Goal: Information Seeking & Learning: Learn about a topic

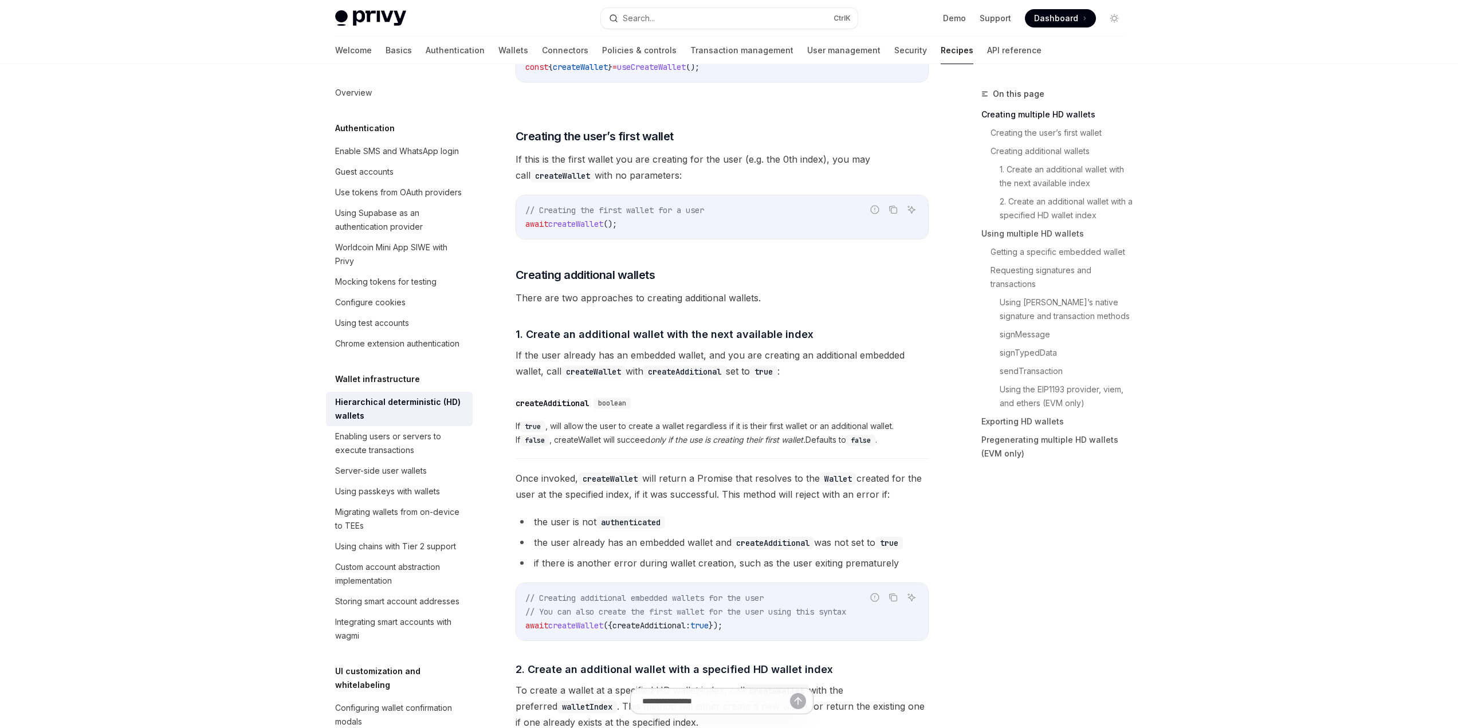
scroll to position [401, 0]
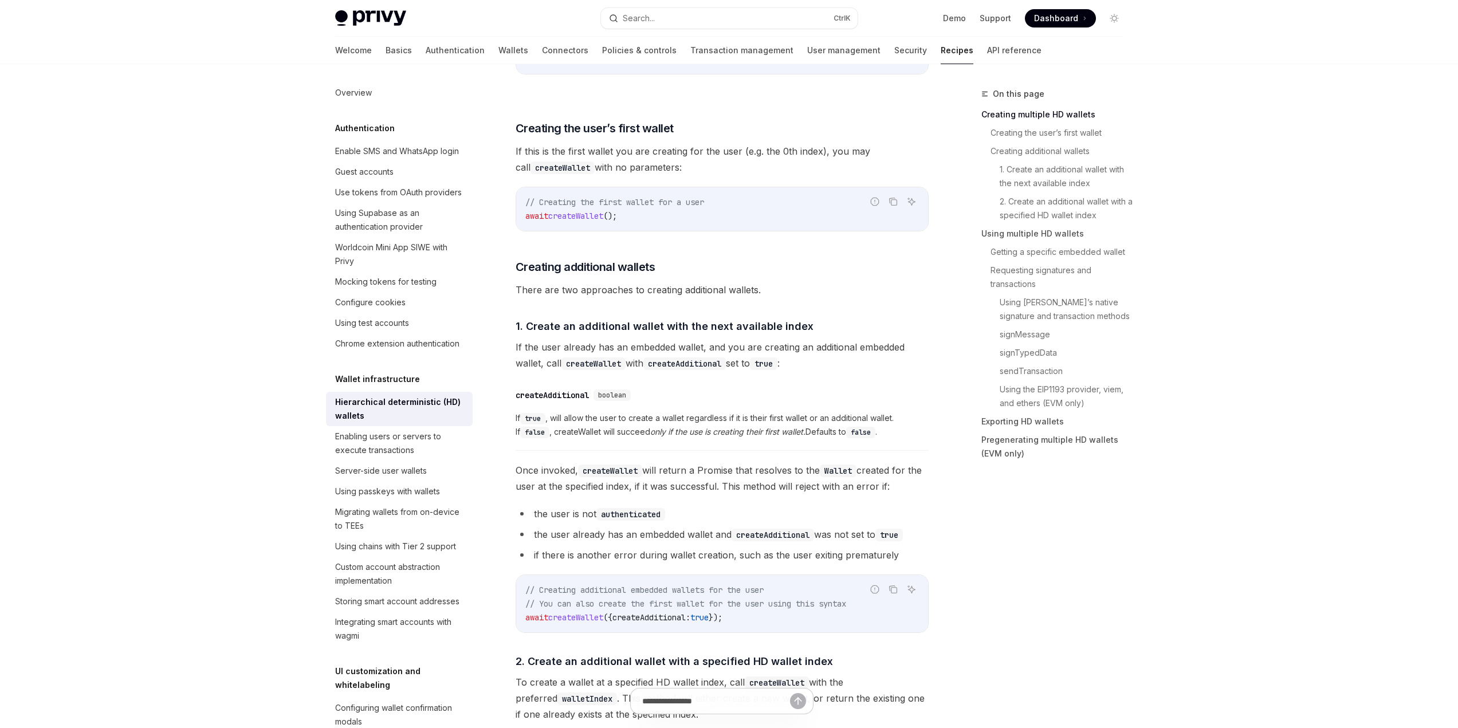
click at [366, 14] on img at bounding box center [370, 18] width 71 height 16
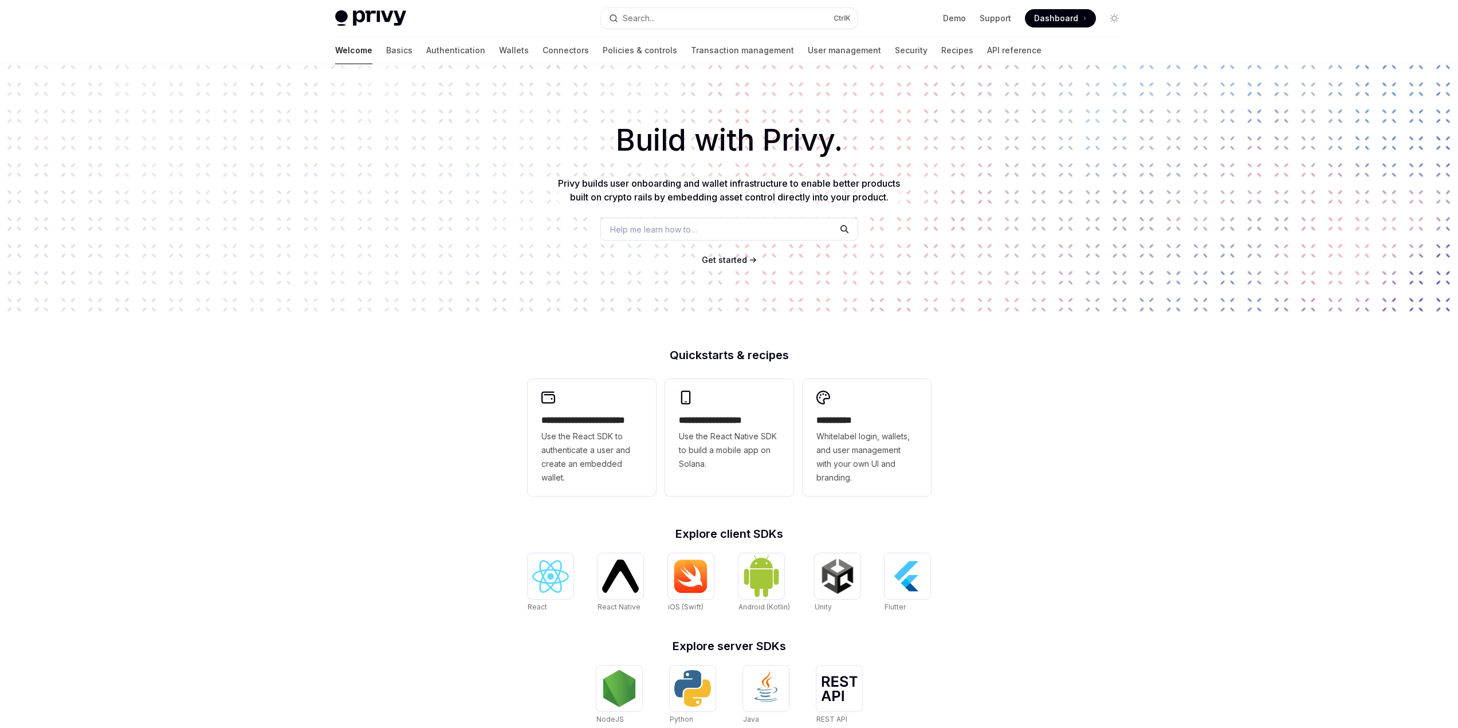
scroll to position [11, 0]
click at [382, 17] on img at bounding box center [370, 18] width 71 height 16
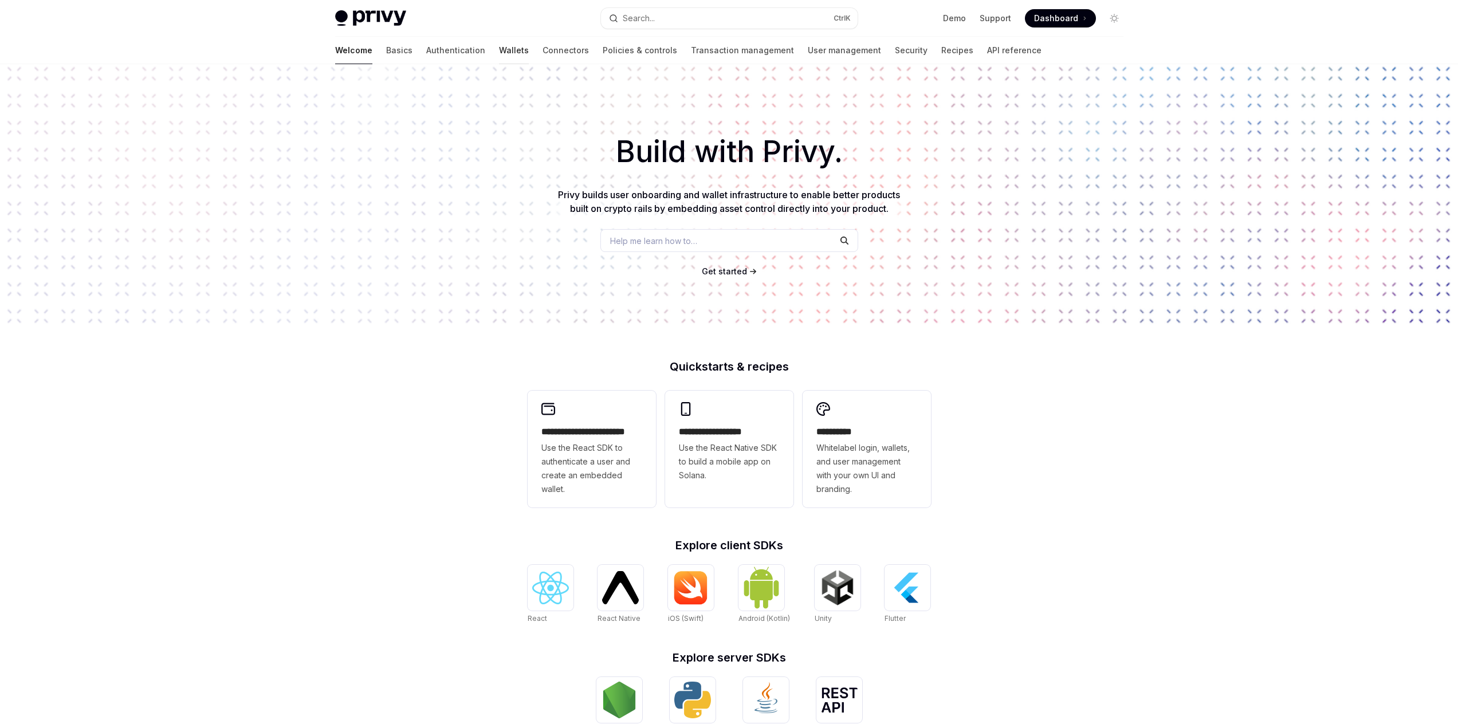
click at [499, 51] on link "Wallets" at bounding box center [514, 51] width 30 height 28
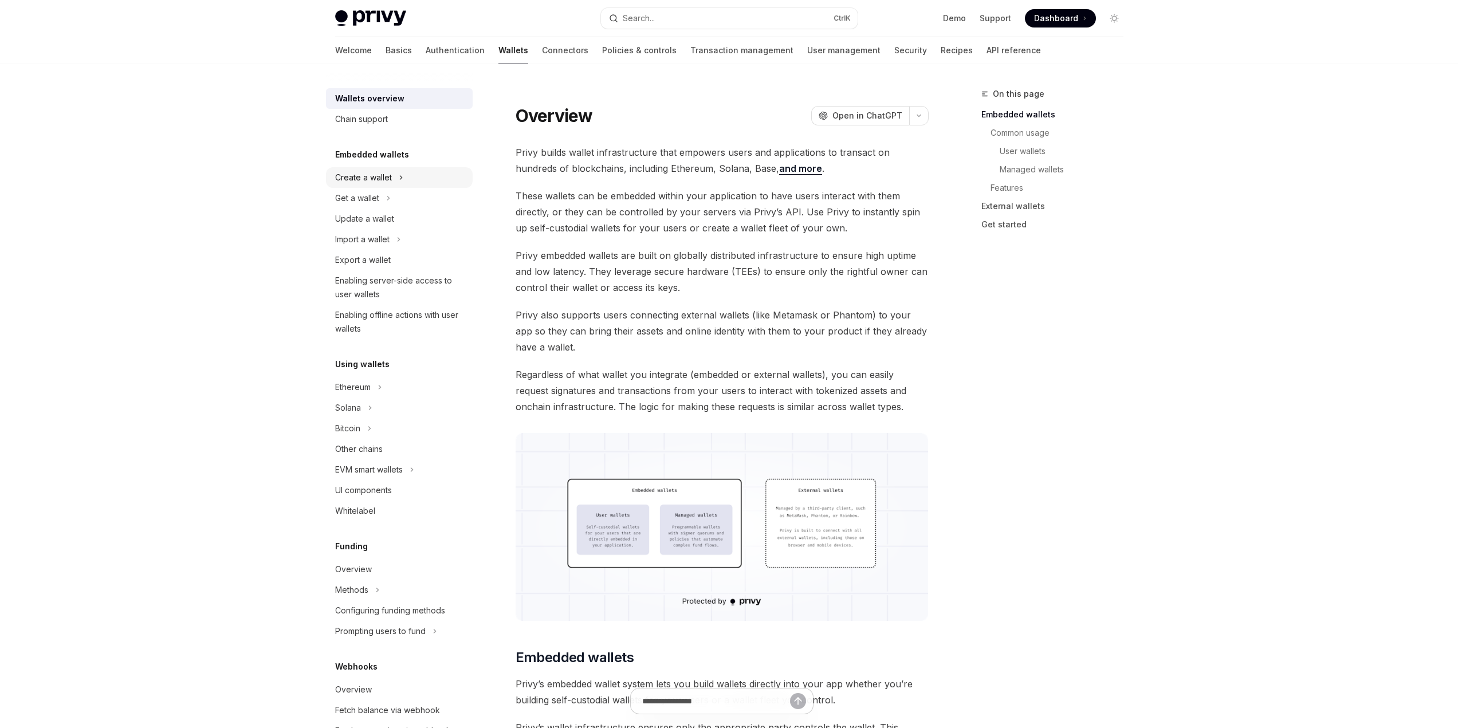
click at [400, 178] on icon at bounding box center [401, 178] width 5 height 14
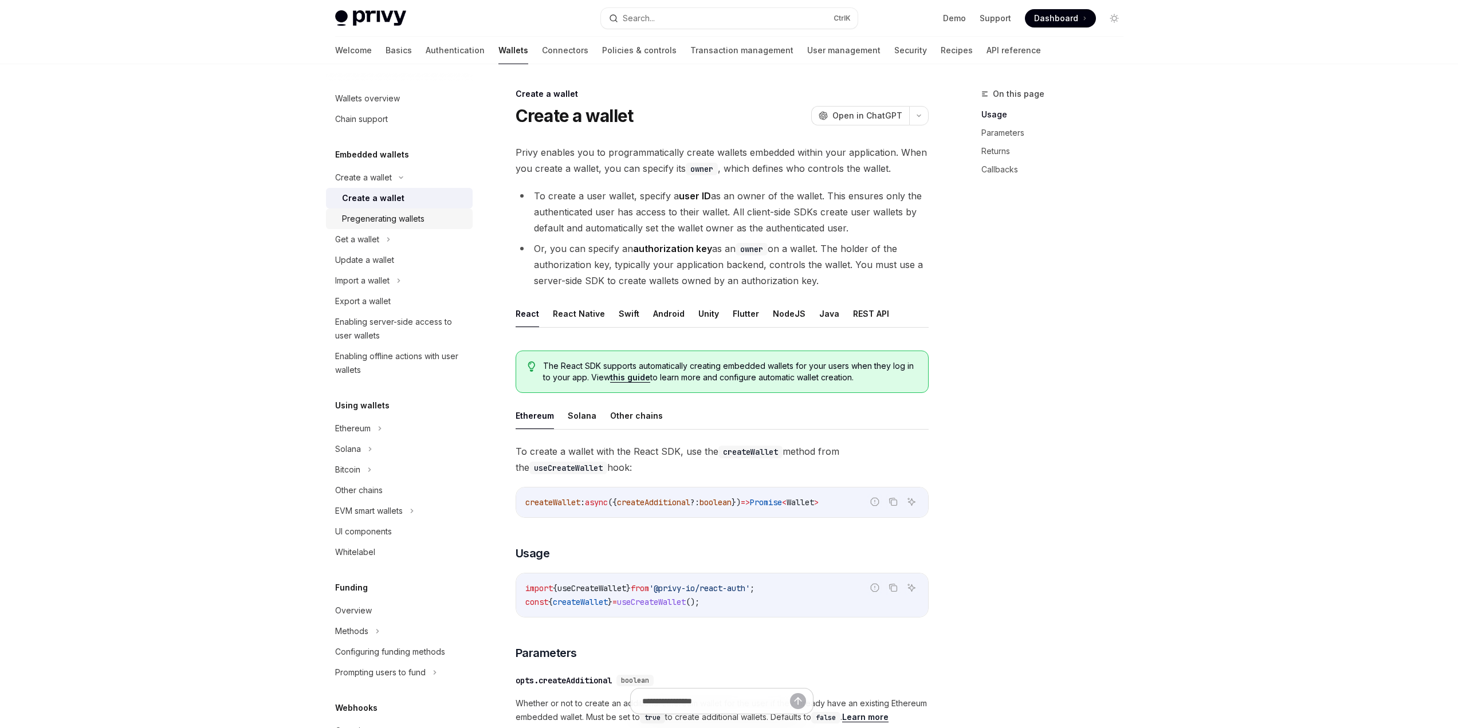
click at [407, 227] on link "Pregenerating wallets" at bounding box center [399, 219] width 147 height 21
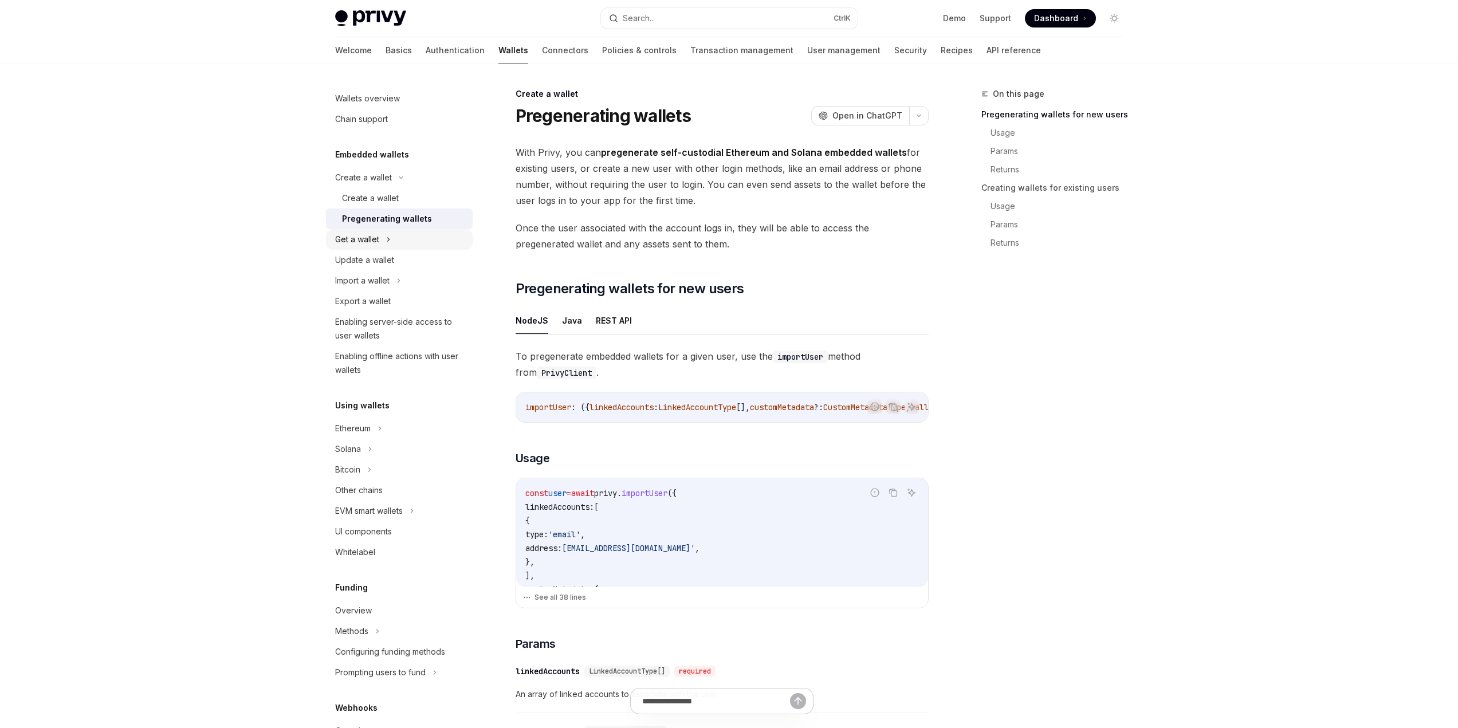
click at [406, 237] on div "Get a wallet" at bounding box center [399, 239] width 147 height 21
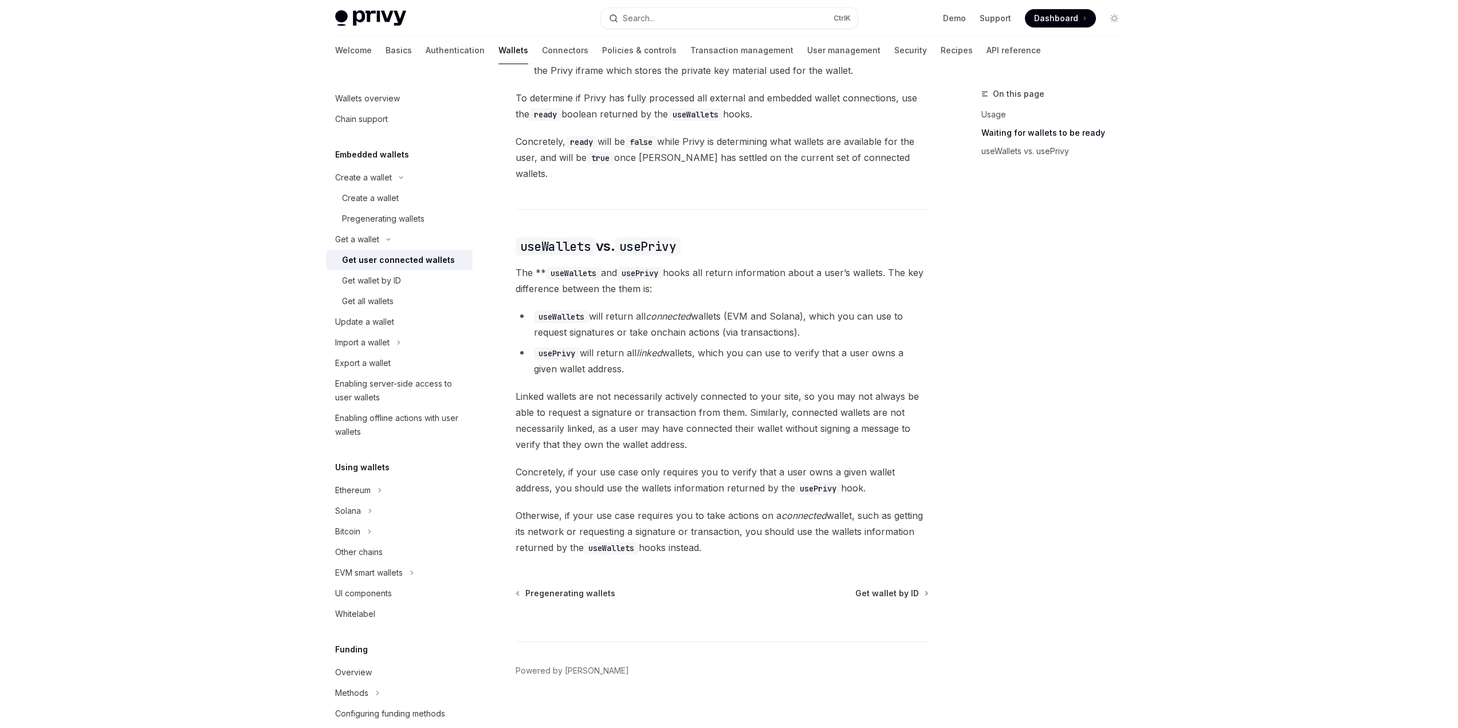
scroll to position [804, 0]
click at [390, 296] on div "Get all wallets" at bounding box center [368, 301] width 52 height 14
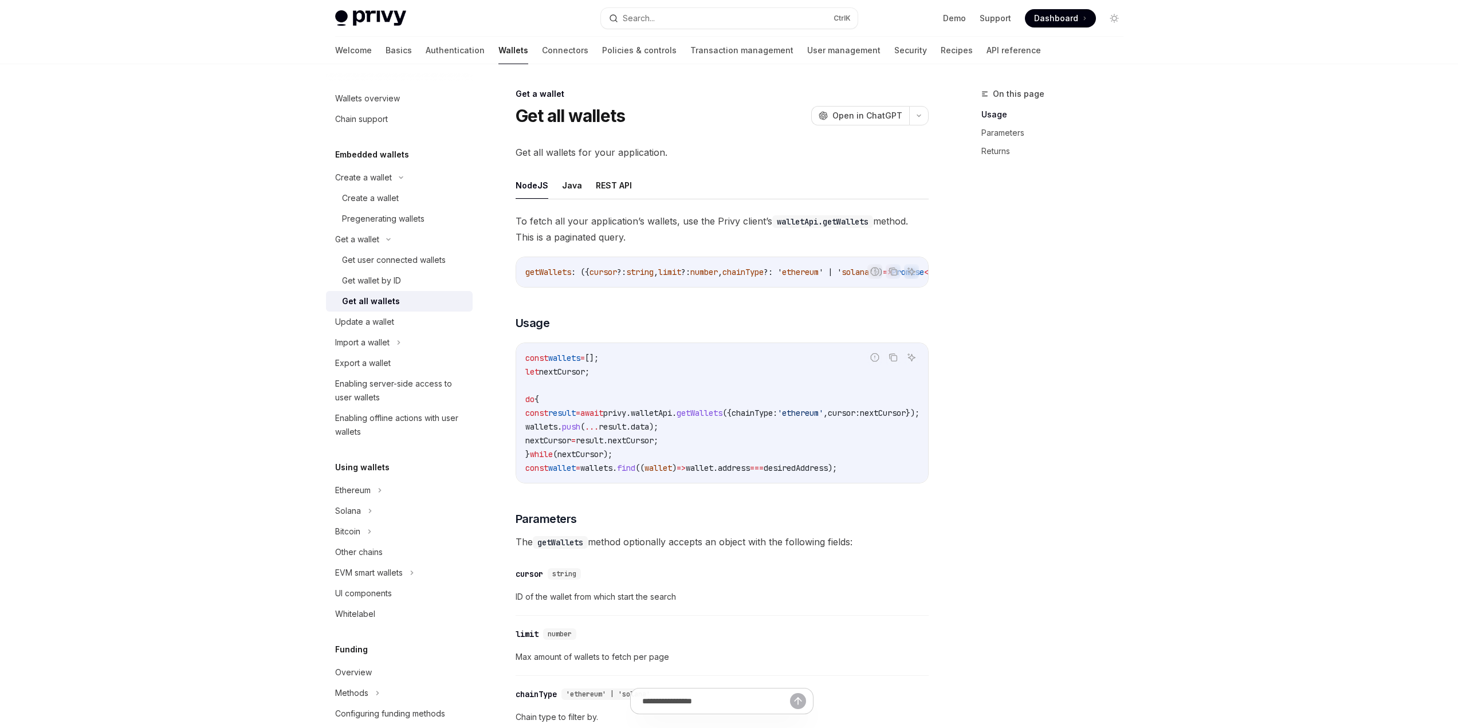
click at [378, 10] on img at bounding box center [370, 18] width 71 height 16
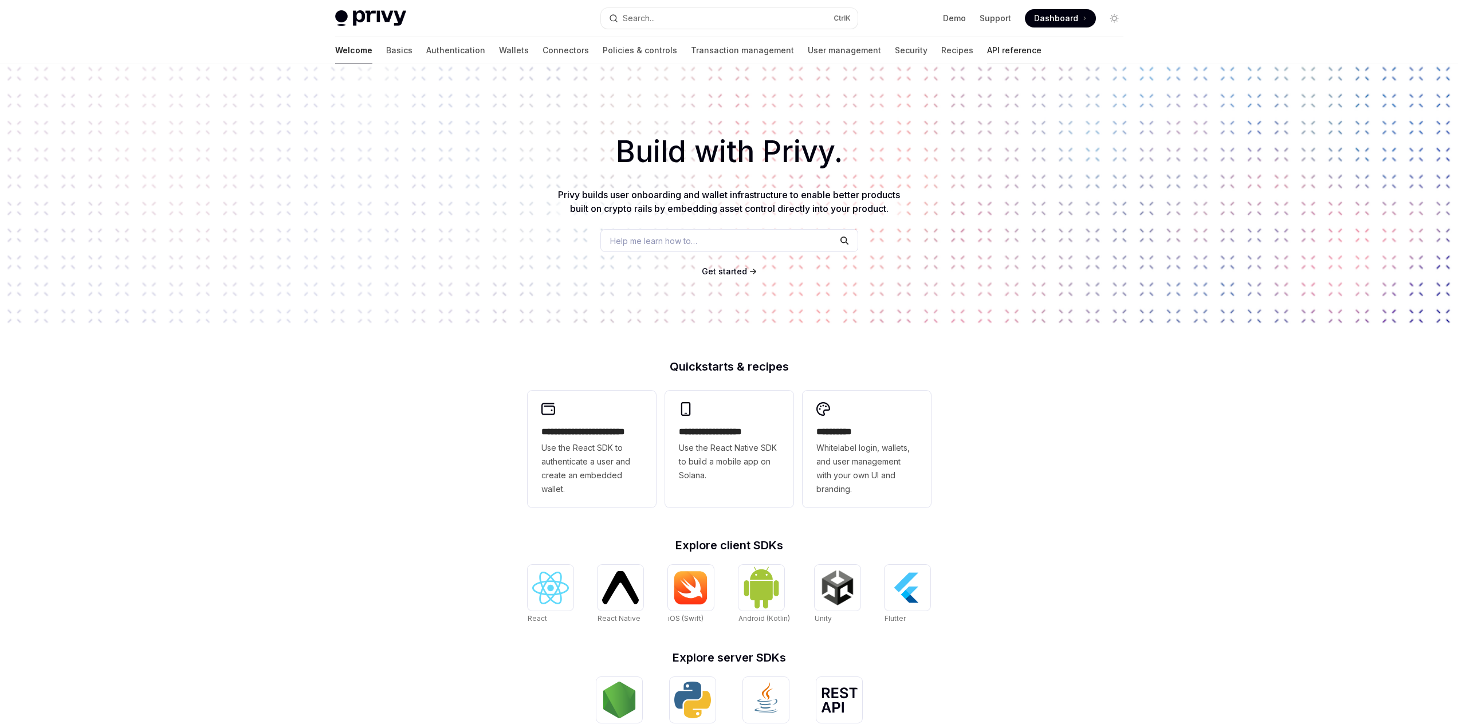
click at [987, 53] on link "API reference" at bounding box center [1014, 51] width 54 height 28
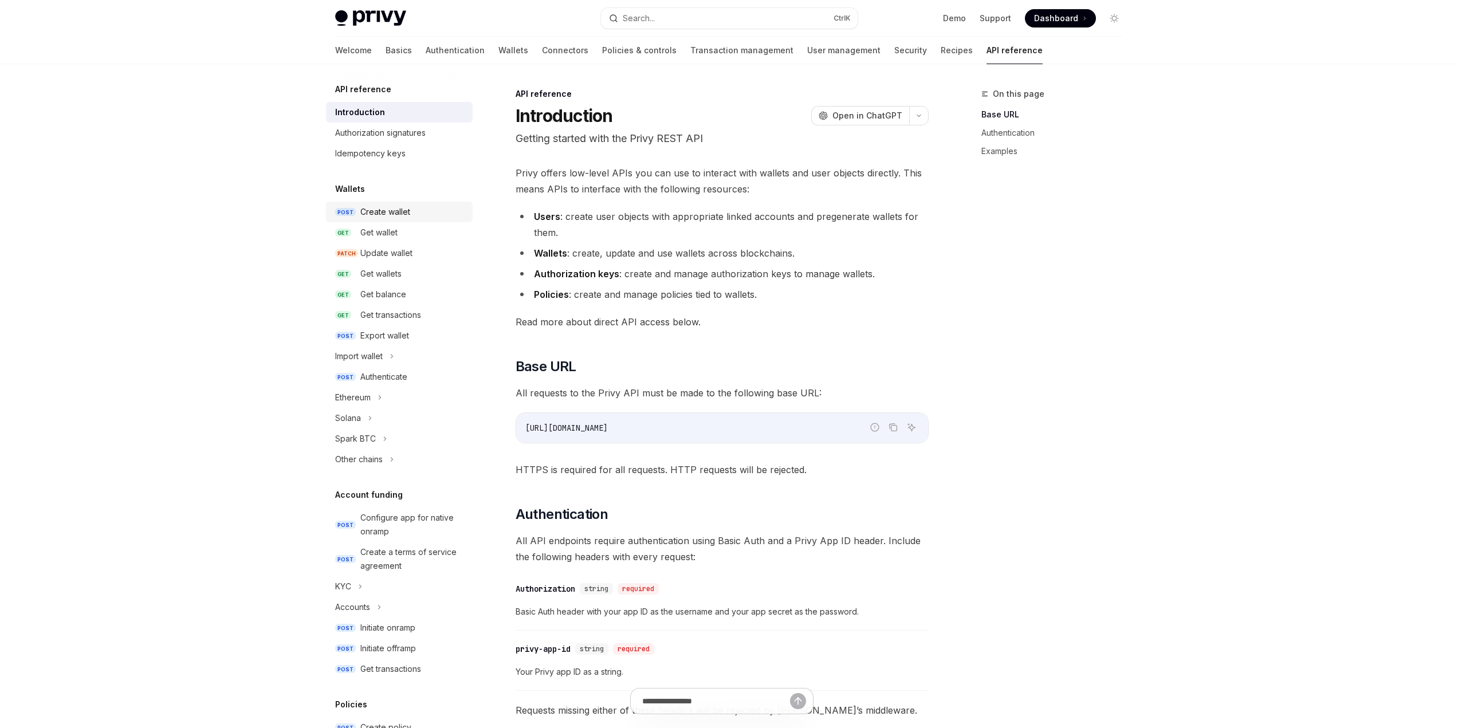
click at [376, 213] on div "Create wallet" at bounding box center [385, 212] width 50 height 14
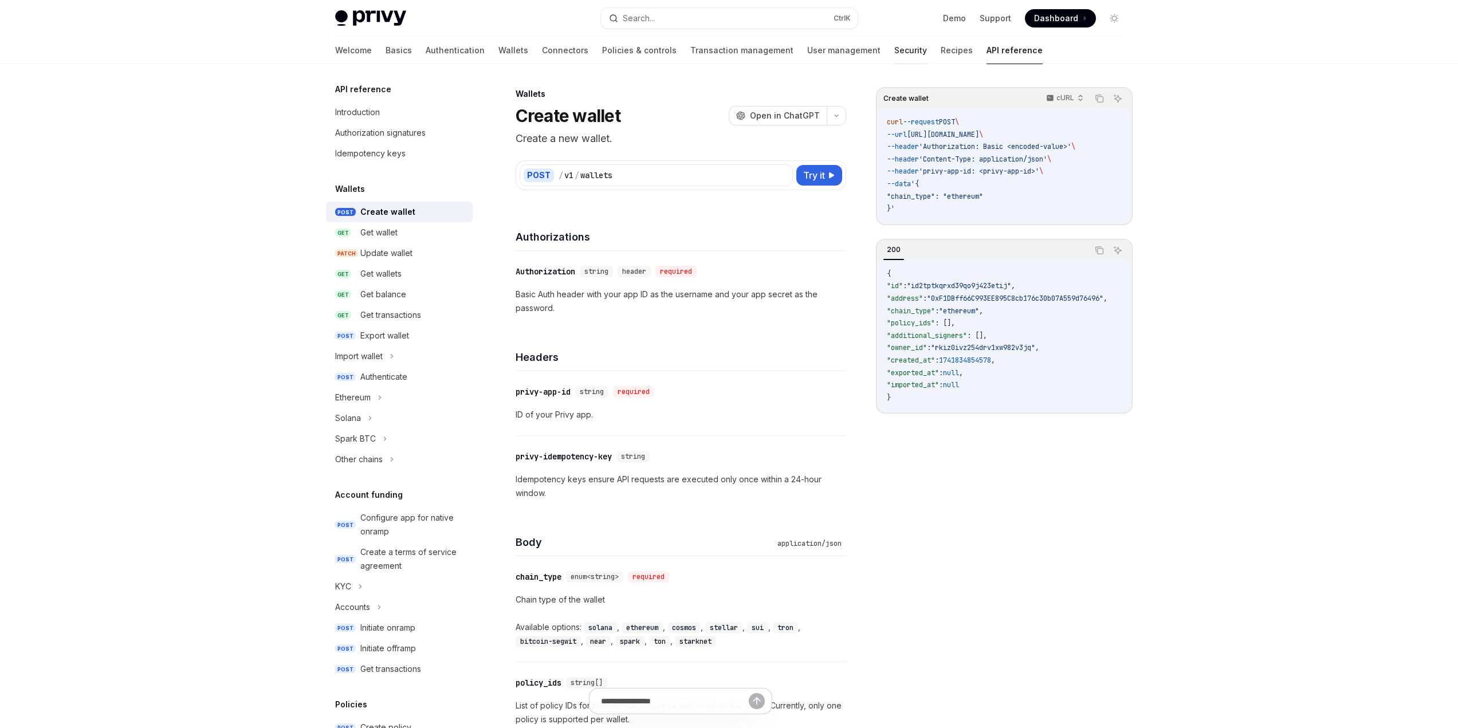
click at [894, 51] on link "Security" at bounding box center [910, 51] width 33 height 28
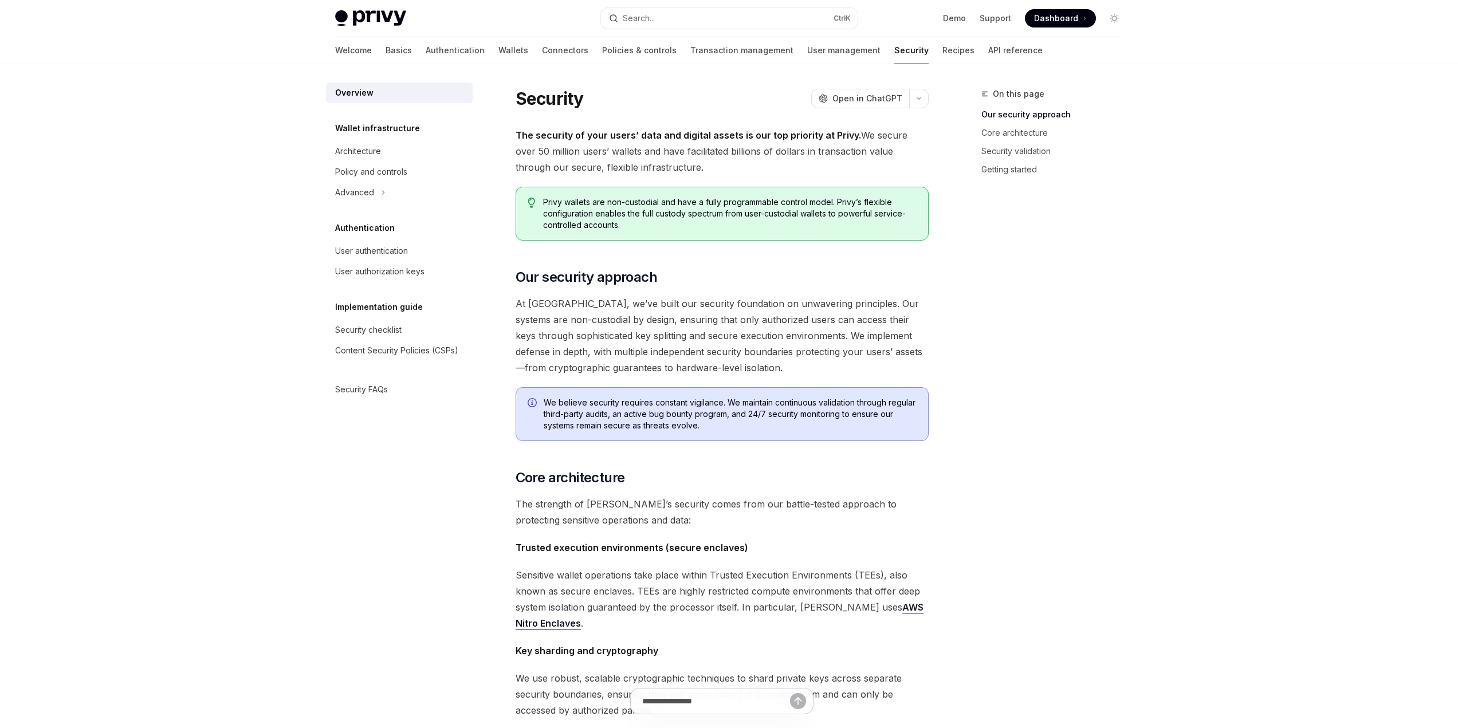
drag, startPoint x: 635, startPoint y: 135, endPoint x: 701, endPoint y: 170, distance: 74.9
click at [701, 170] on span "The security of your users’ data and digital assets is our top priority at Priv…" at bounding box center [722, 151] width 413 height 48
drag, startPoint x: 607, startPoint y: 200, endPoint x: 693, endPoint y: 223, distance: 88.9
click at [693, 223] on span "Privy wallets are non-custodial and have a fully programmable control model. Pr…" at bounding box center [729, 214] width 373 height 34
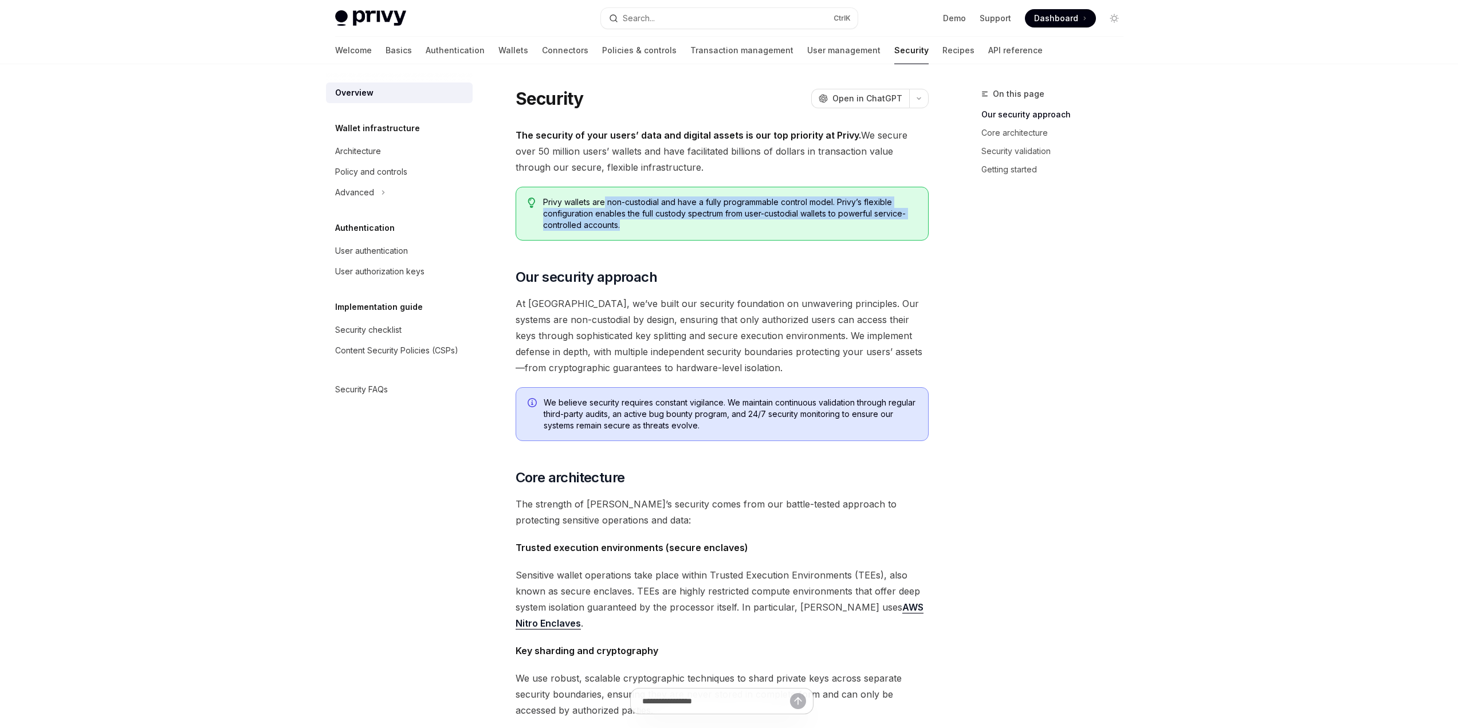
click at [693, 223] on span "Privy wallets are non-custodial and have a fully programmable control model. Pr…" at bounding box center [729, 214] width 373 height 34
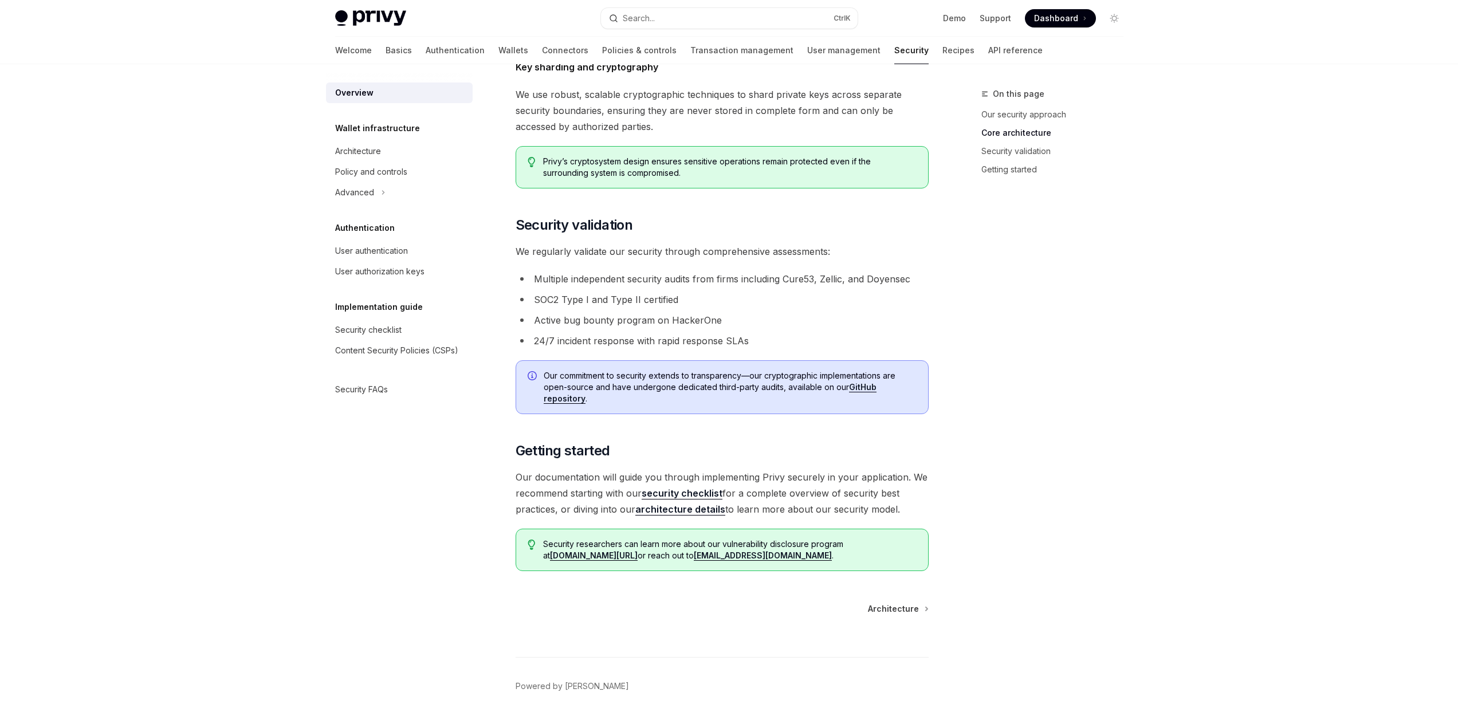
scroll to position [612, 0]
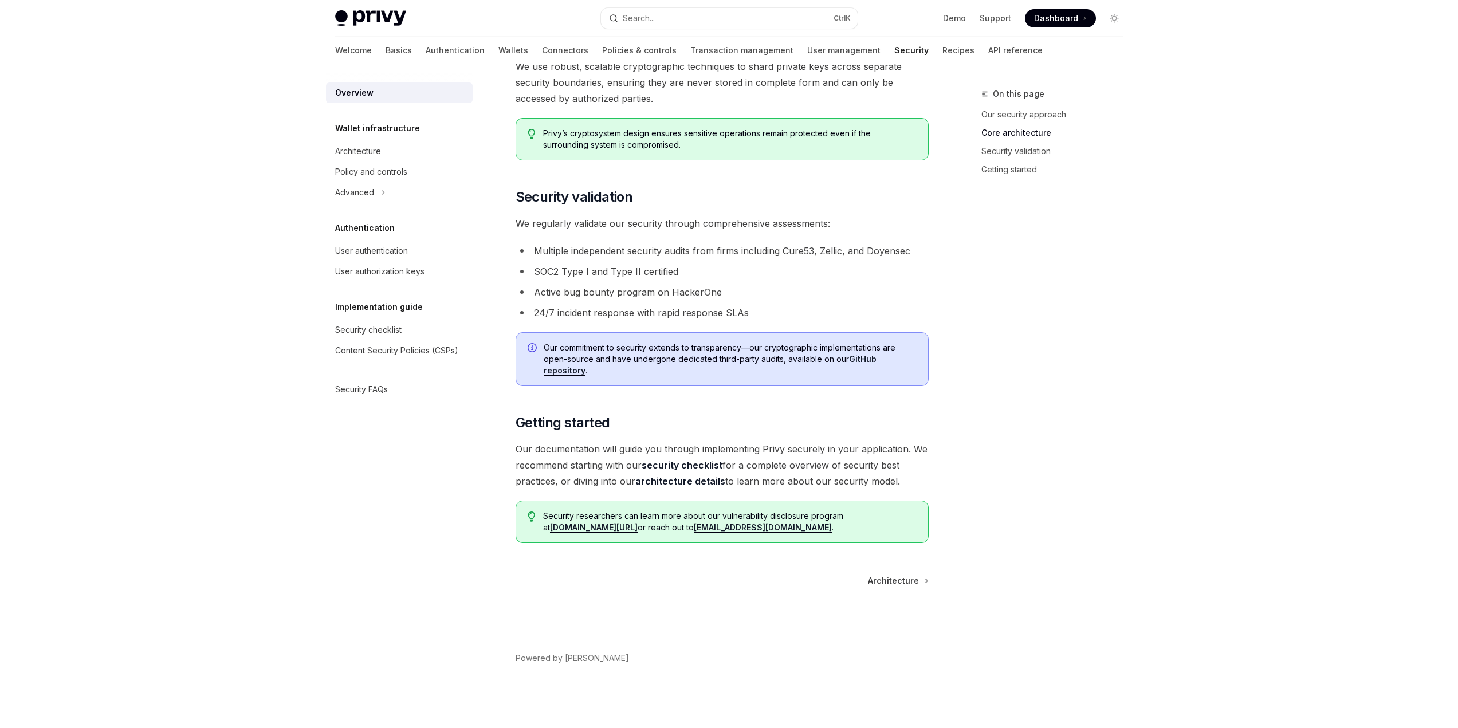
click at [379, 3] on div "Privy Docs home page Search... Ctrl K Demo Support Dashboard Dashboard Search..." at bounding box center [729, 18] width 788 height 37
click at [386, 21] on img at bounding box center [370, 18] width 71 height 16
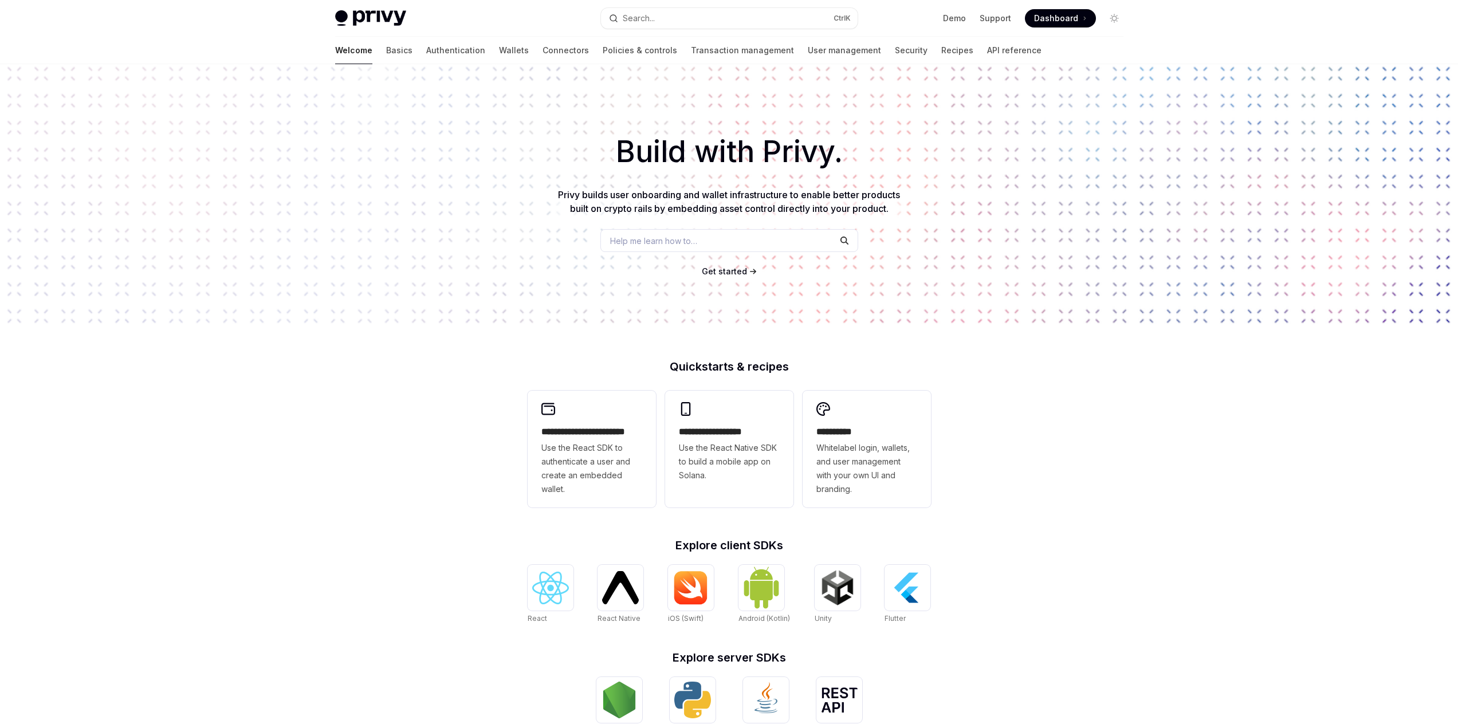
click at [386, 21] on img at bounding box center [370, 18] width 71 height 16
click at [952, 16] on link "Demo" at bounding box center [954, 18] width 23 height 11
click at [373, 21] on img at bounding box center [370, 18] width 71 height 16
type textarea "*"
